Goal: Information Seeking & Learning: Learn about a topic

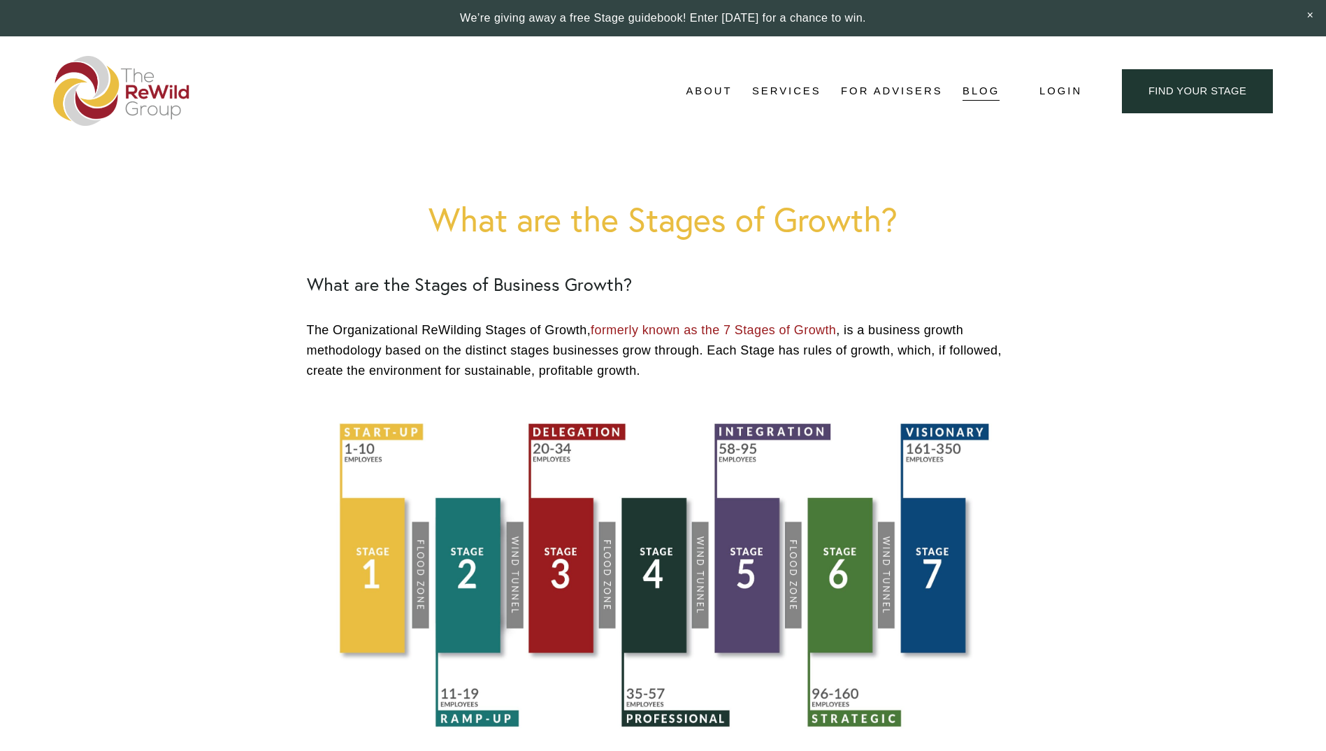
scroll to position [1887, 0]
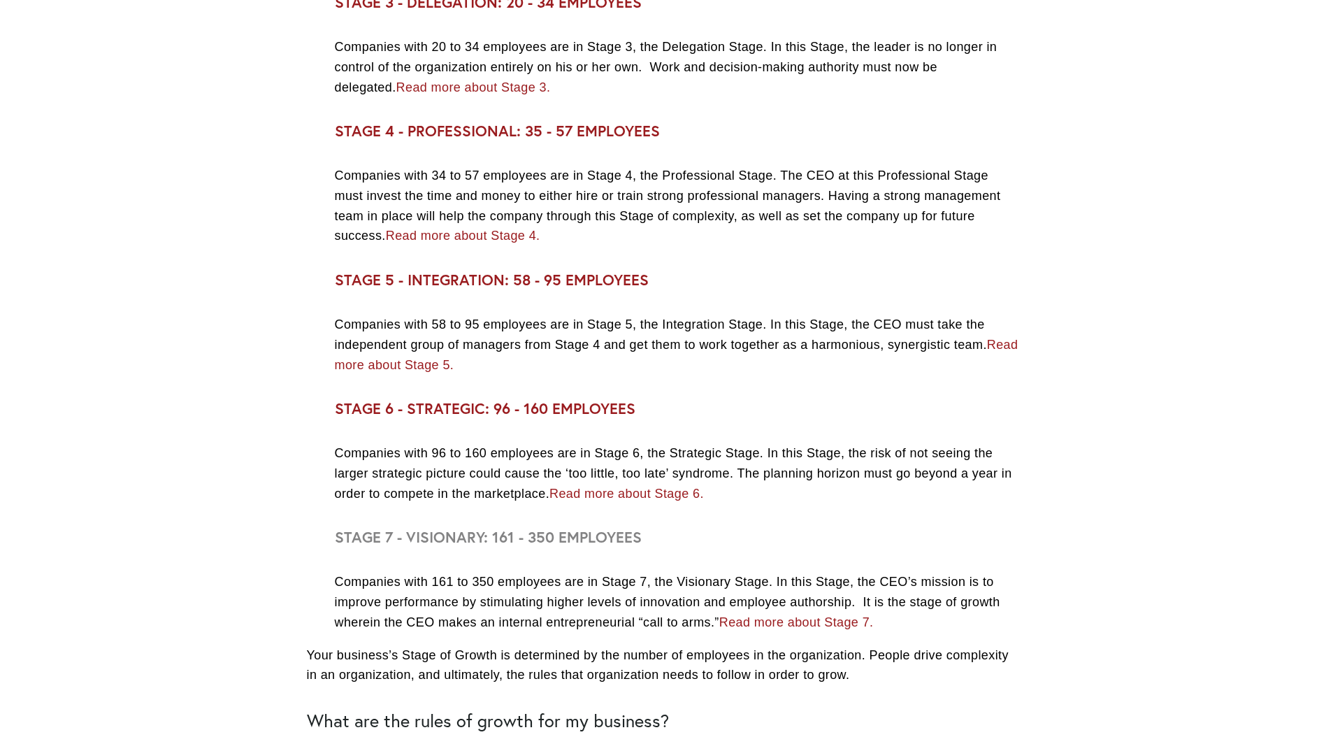
click at [428, 360] on link "Read more about Stage 5." at bounding box center [677, 355] width 684 height 34
click at [622, 495] on link "Read more about Stage 6." at bounding box center [626, 493] width 154 height 14
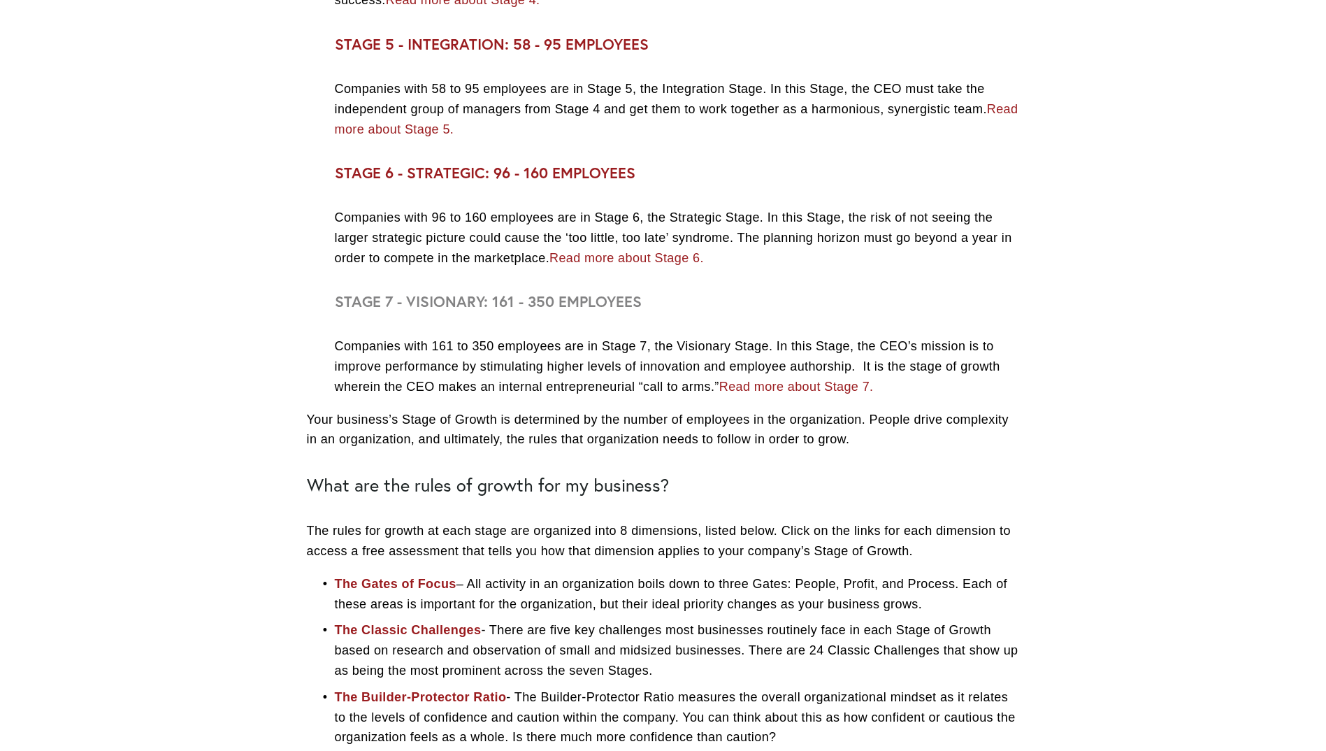
scroll to position [2097, 0]
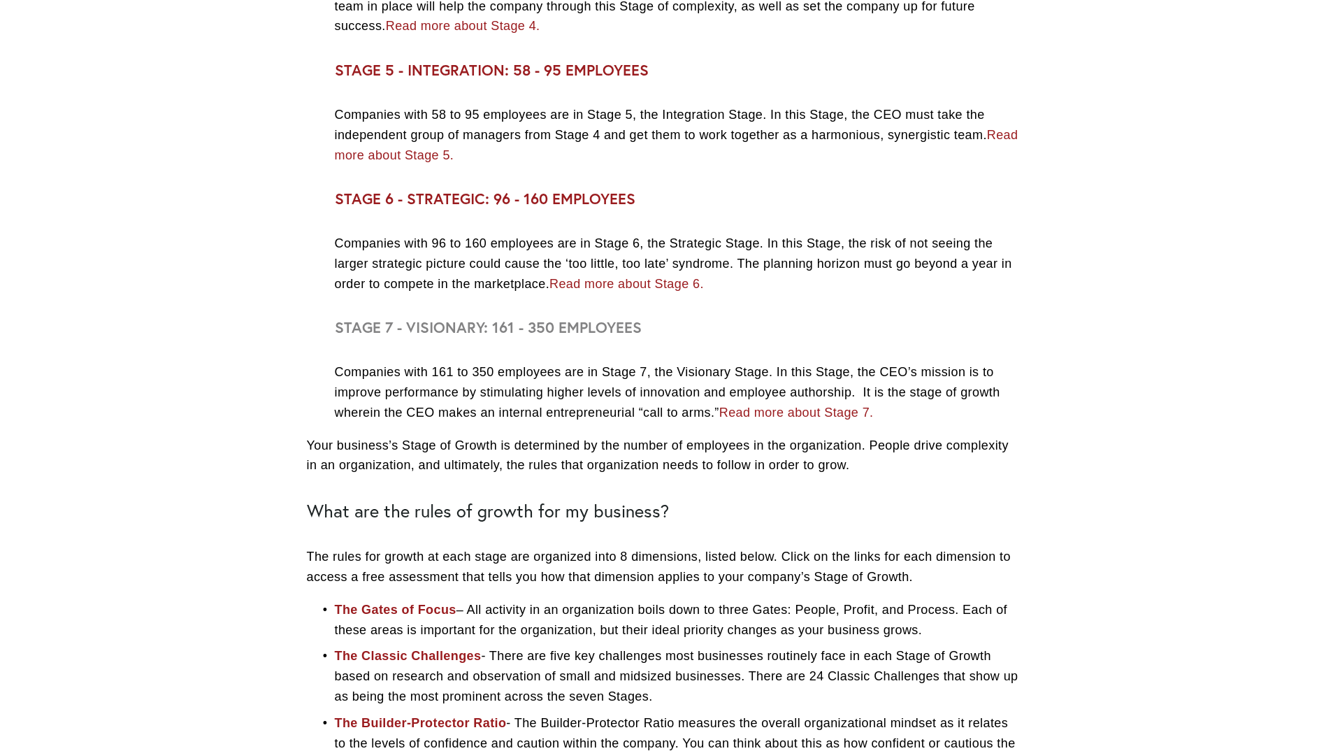
click at [784, 415] on link "Read more about Stage 7." at bounding box center [796, 412] width 154 height 14
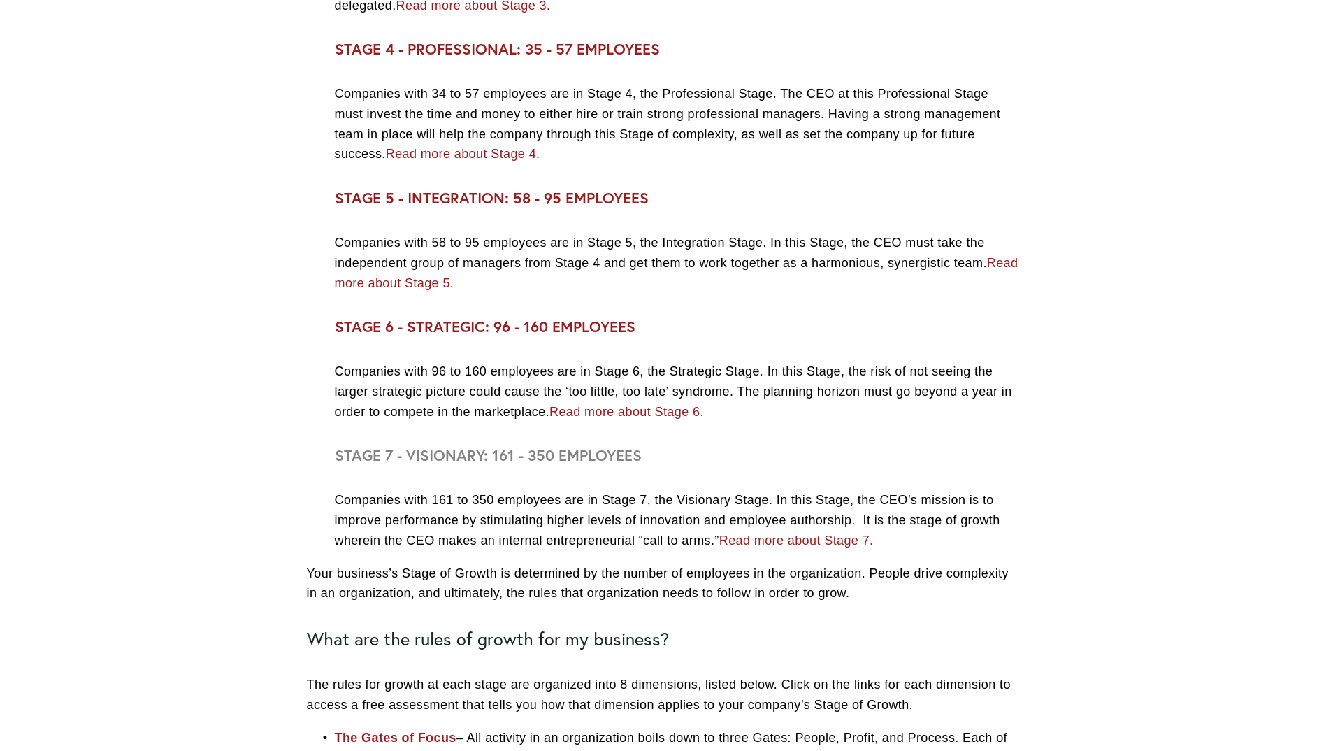
scroll to position [1957, 0]
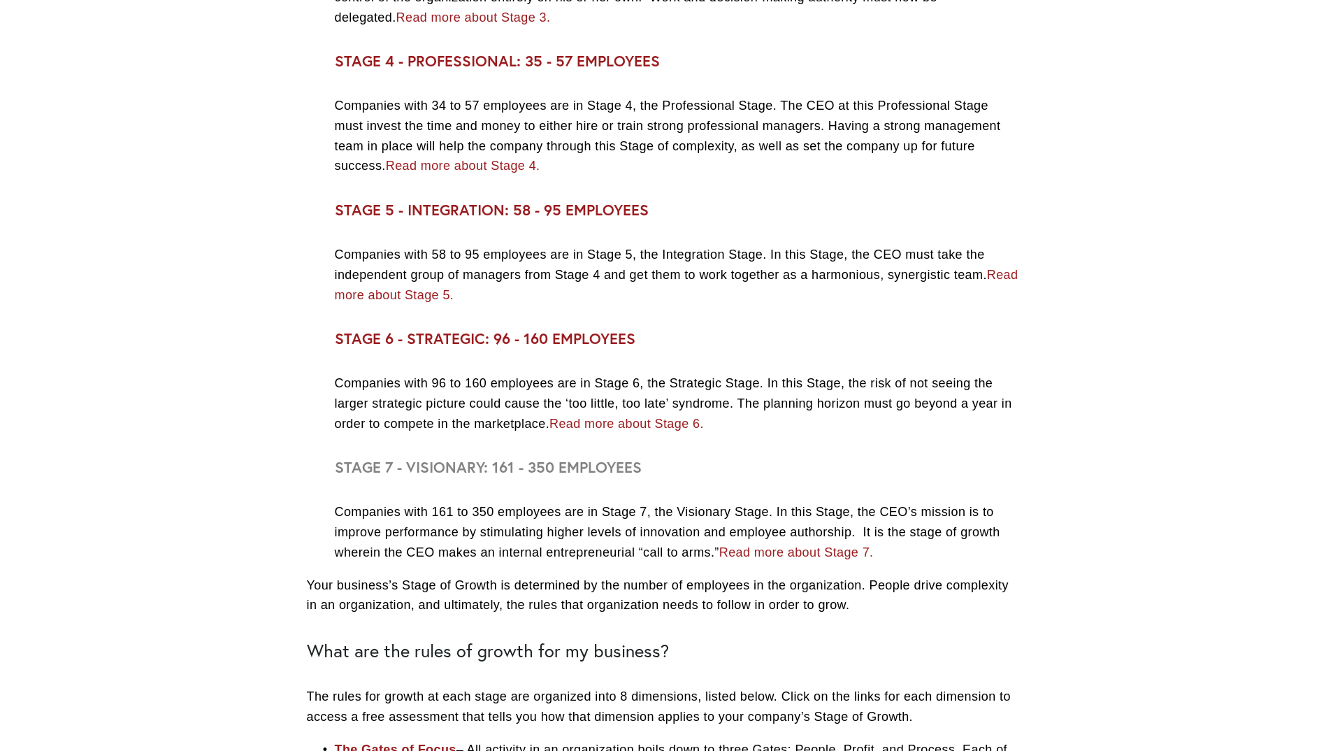
click at [618, 420] on link "Read more about Stage 6." at bounding box center [626, 424] width 154 height 14
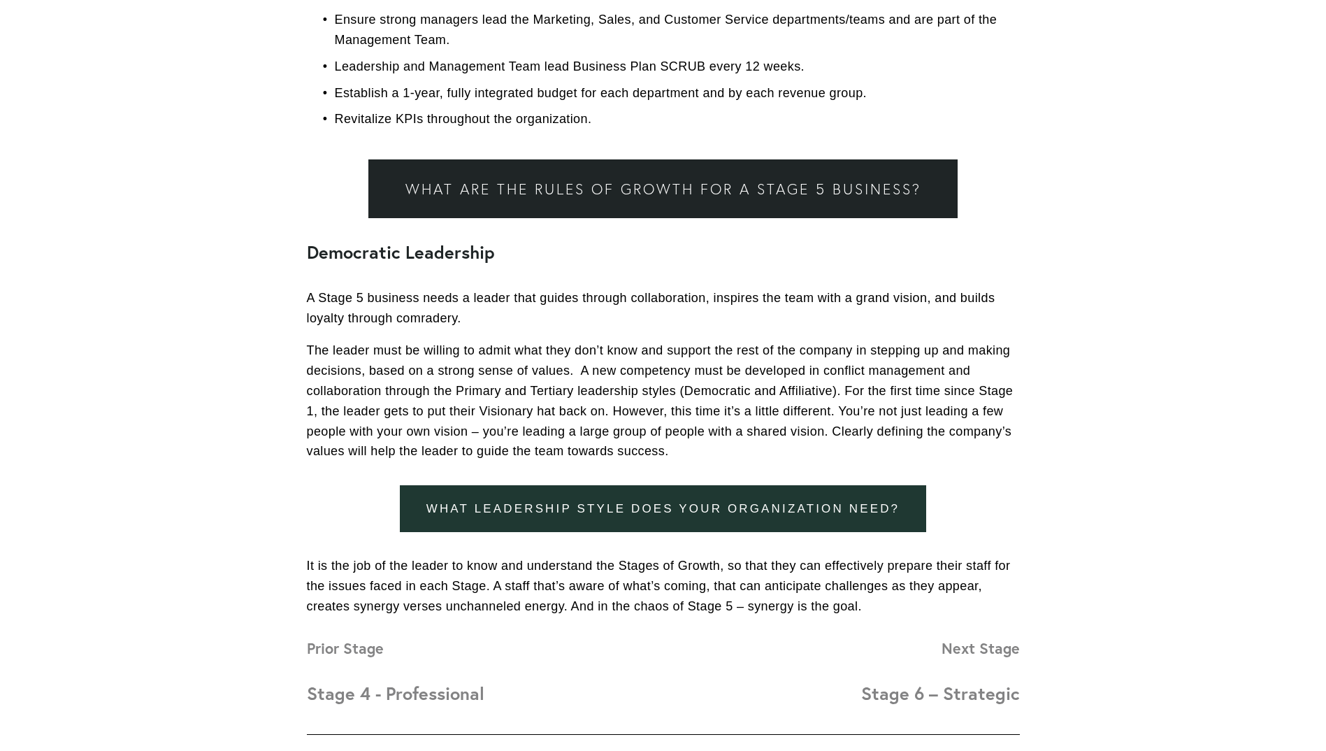
scroll to position [978, 0]
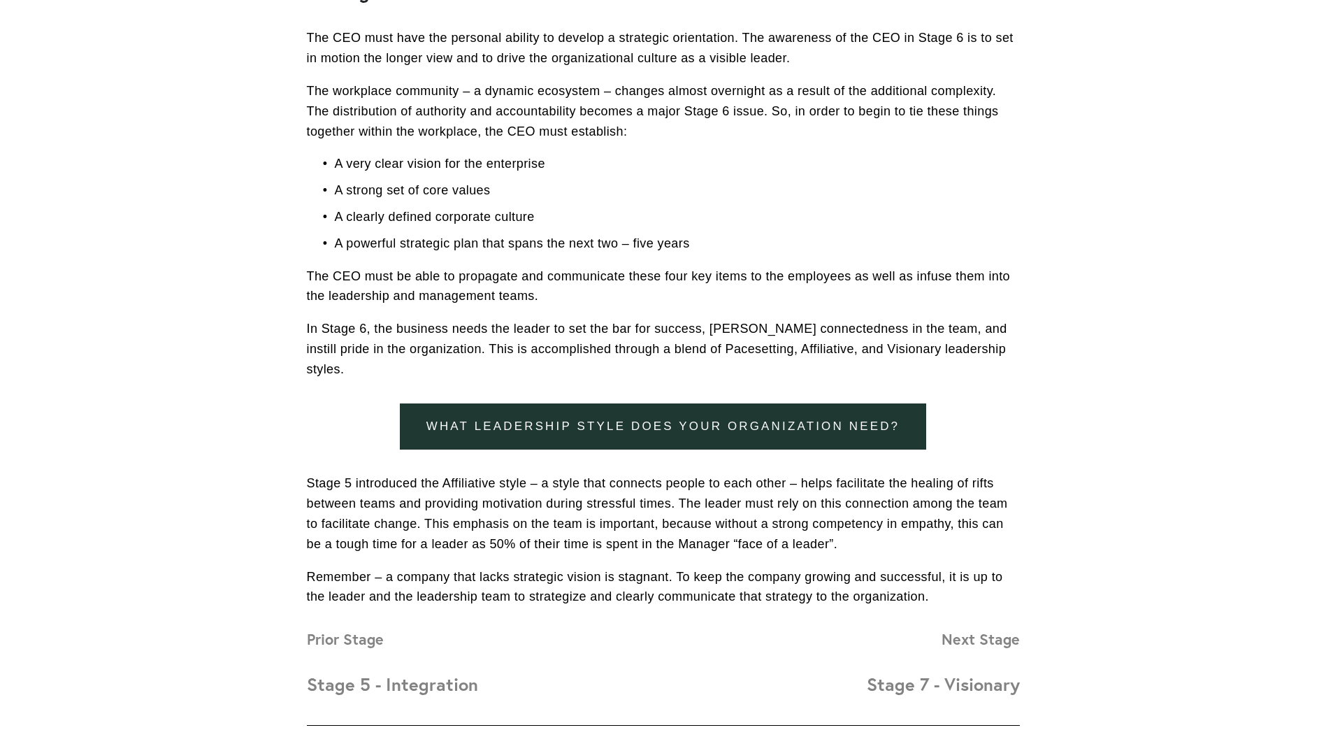
scroll to position [1118, 0]
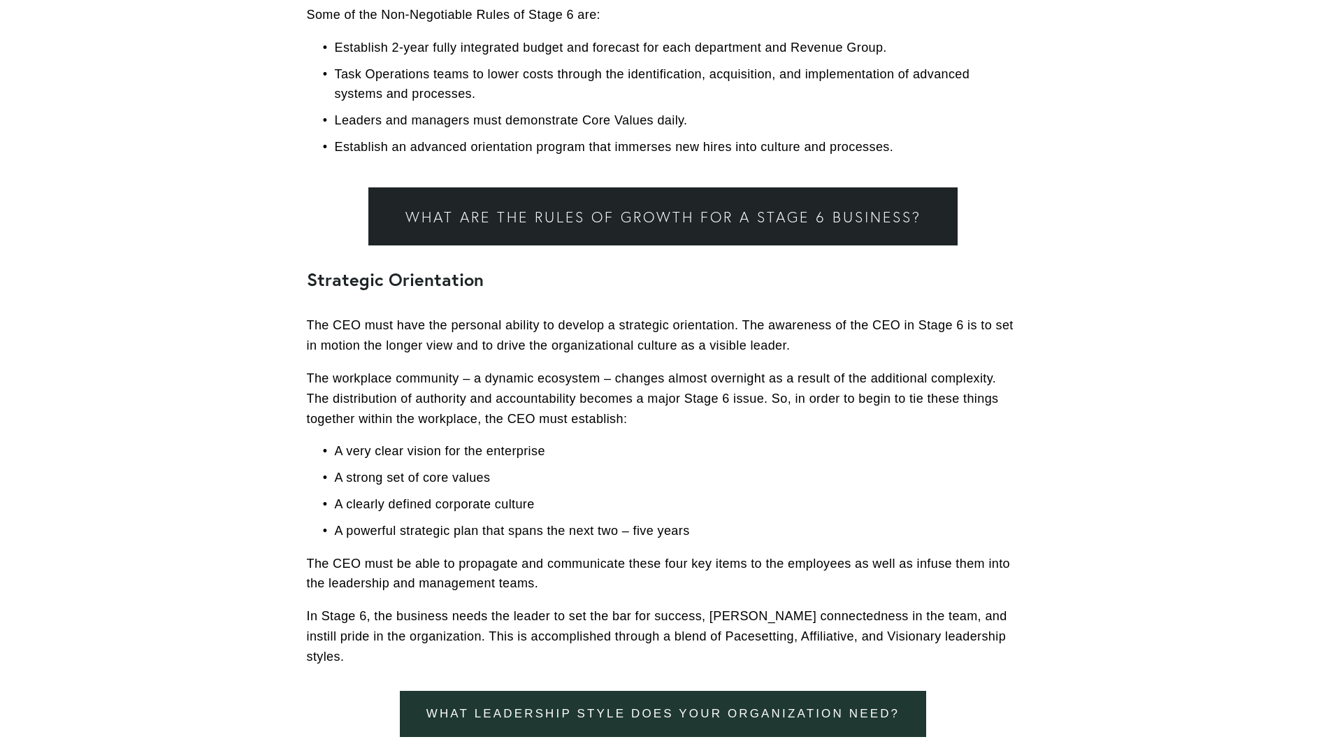
scroll to position [1118, 0]
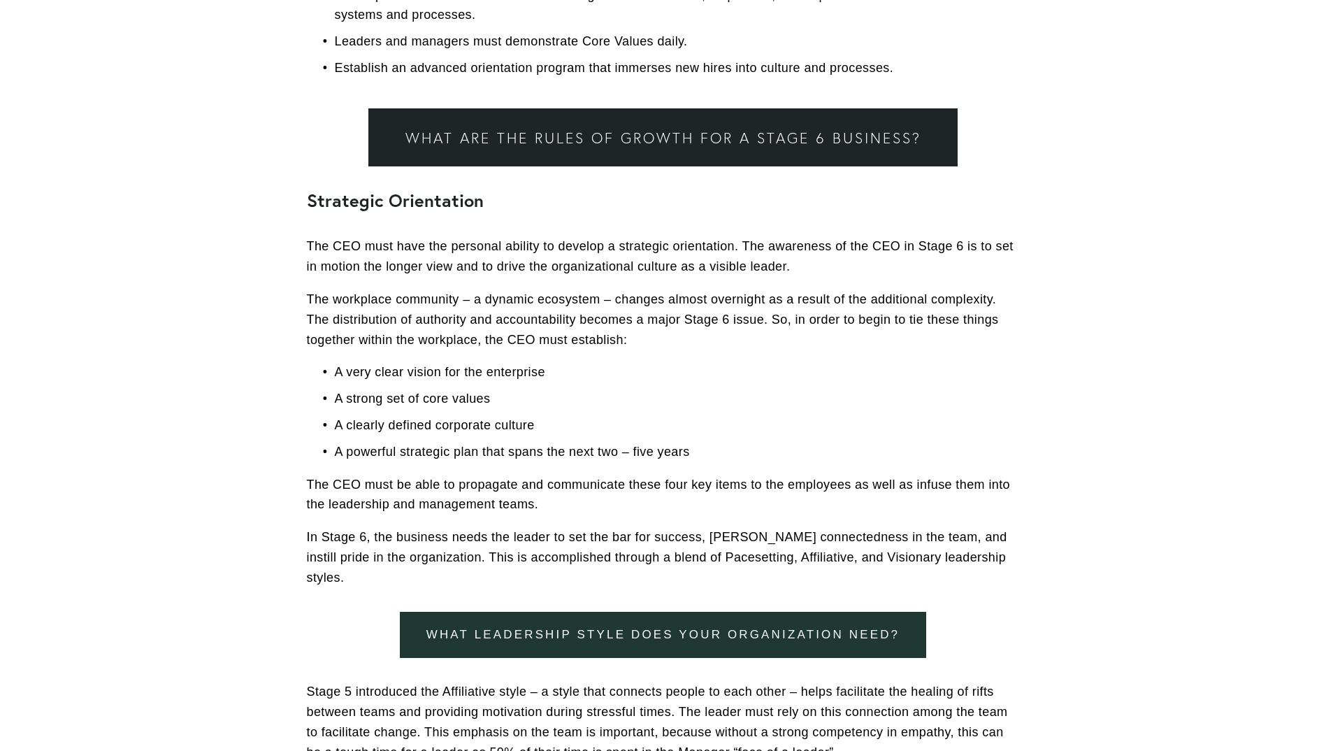
click at [975, 558] on p "In Stage 6, the business needs the leader to set the bar for success, [PERSON_N…" at bounding box center [663, 557] width 713 height 60
click at [965, 558] on p "In Stage 6, the business needs the leader to set the bar for success, [PERSON_N…" at bounding box center [663, 557] width 713 height 60
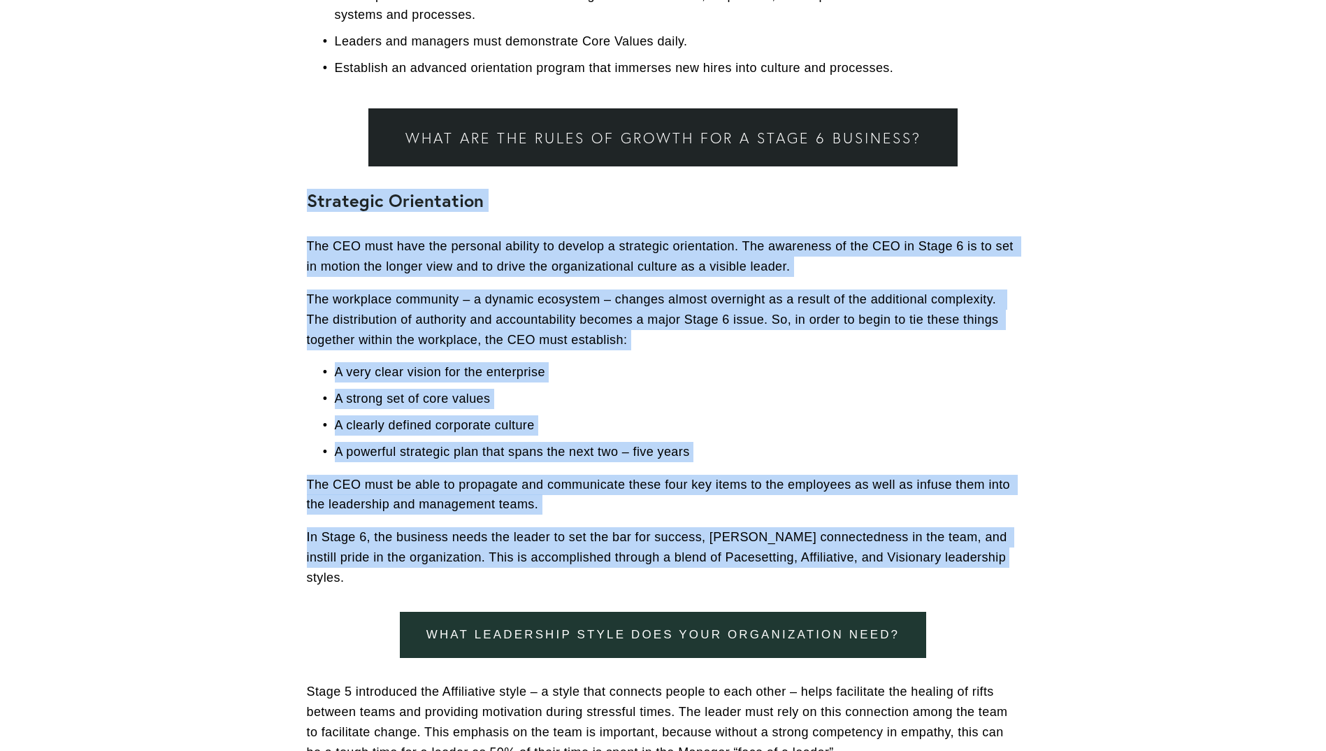
drag, startPoint x: 961, startPoint y: 558, endPoint x: 257, endPoint y: 201, distance: 789.5
click at [257, 201] on article "Stage 6: Lack of Strategy Will Kill You Business Owners [DATE] Written By [PERS…" at bounding box center [663, 153] width 1326 height 2250
copy div "Loremipsu Dolorsitame Con ADI elit sedd eiu temporin utlabor et dolorem a enima…"
click at [688, 454] on p "A powerful strategic plan that spans the next two – five years" at bounding box center [677, 452] width 685 height 20
